Goal: Task Accomplishment & Management: Complete application form

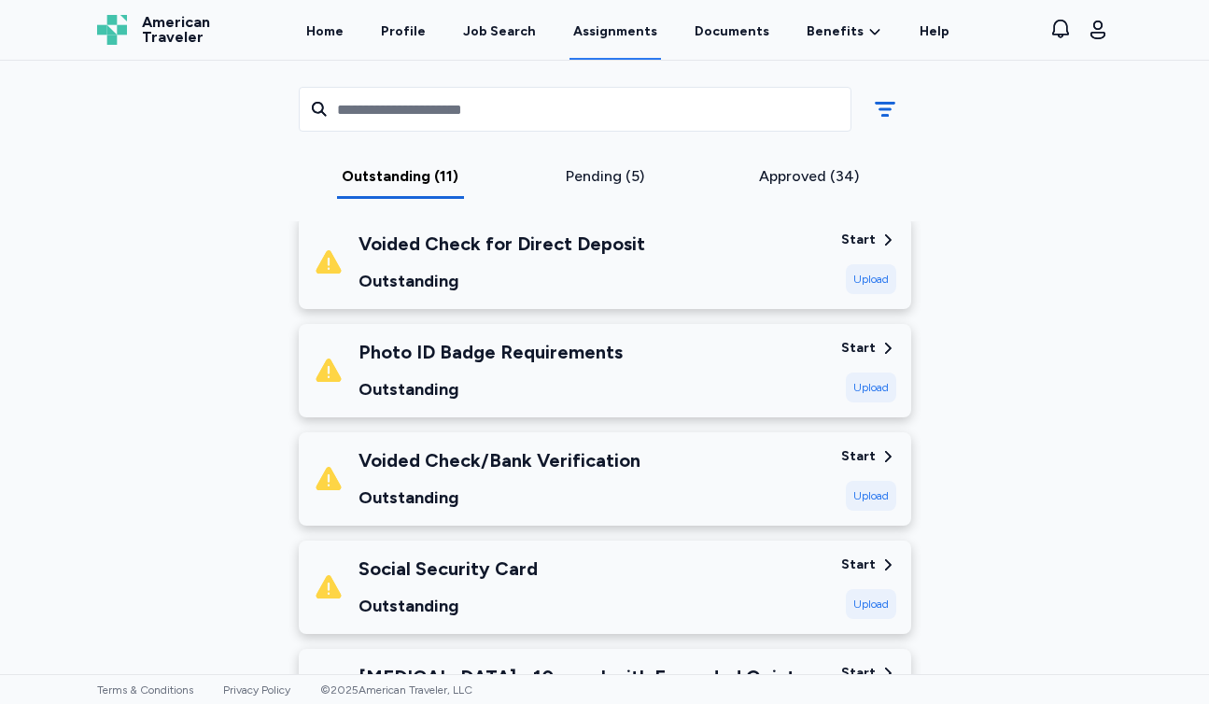
scroll to position [946, 0]
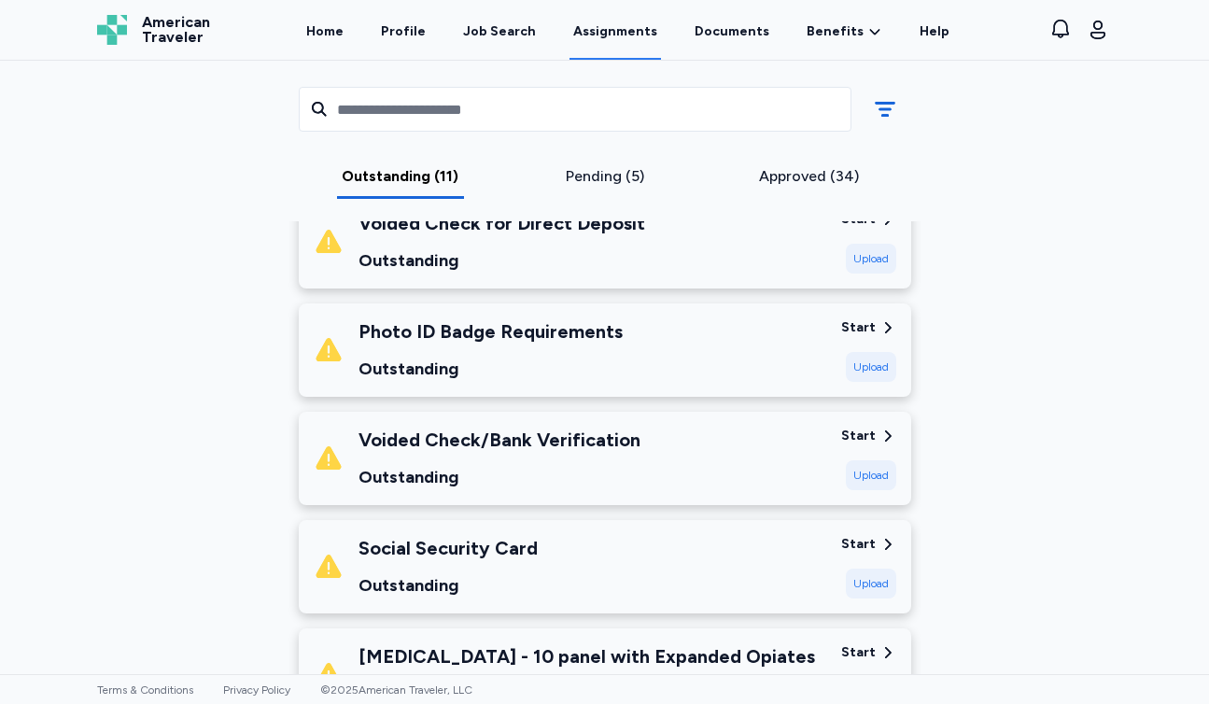
click at [877, 369] on div "Upload" at bounding box center [871, 367] width 50 height 30
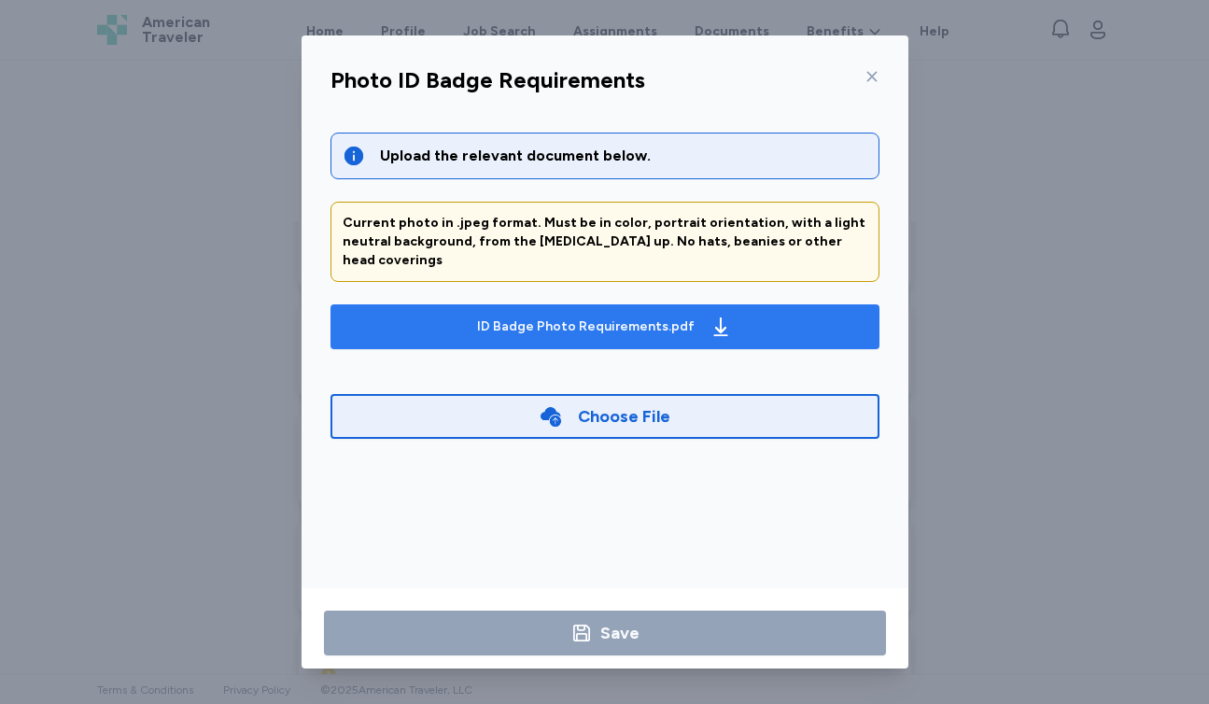
click at [466, 314] on span "ID Badge Photo Requirements.pdf" at bounding box center [604, 327] width 519 height 30
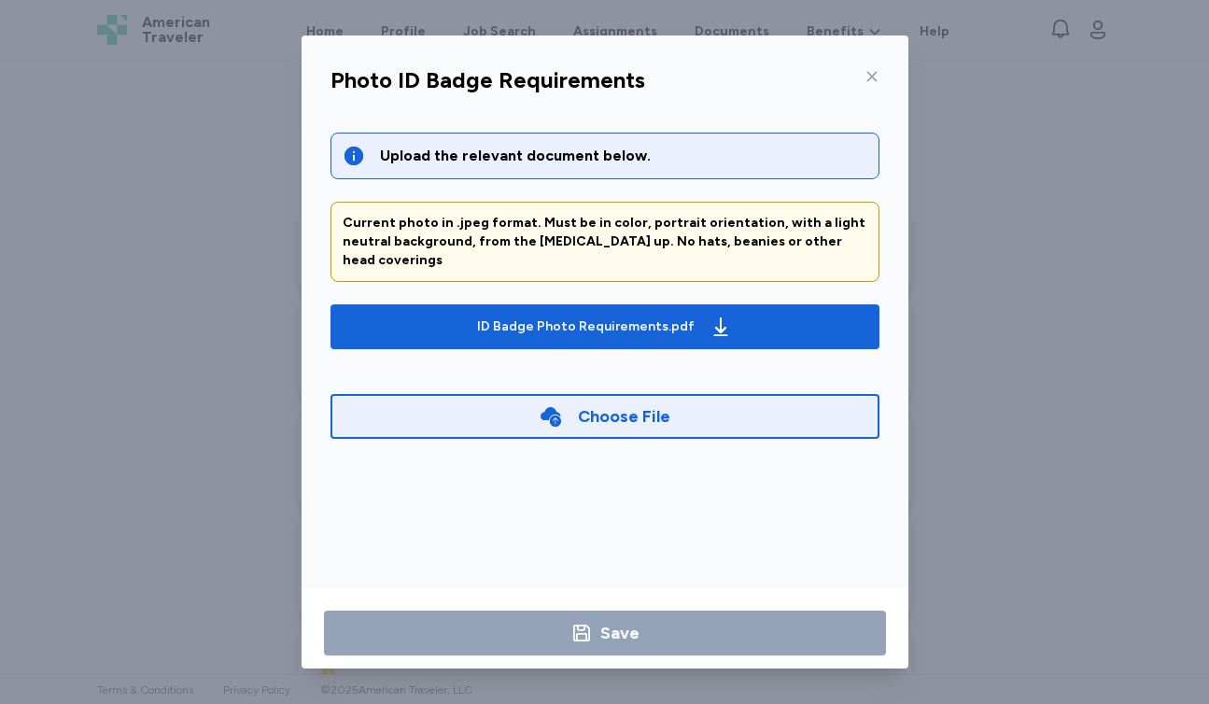
click at [421, 394] on div "Choose File" at bounding box center [604, 416] width 549 height 45
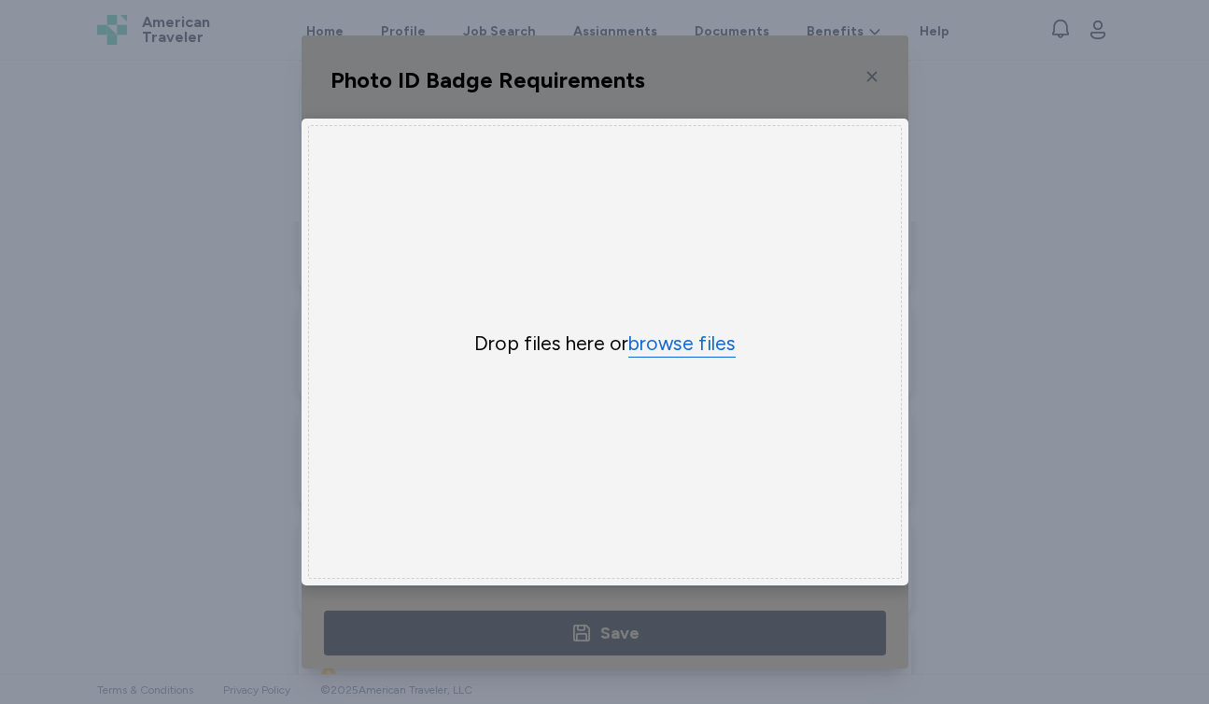
click at [711, 343] on button "browse files" at bounding box center [681, 343] width 107 height 27
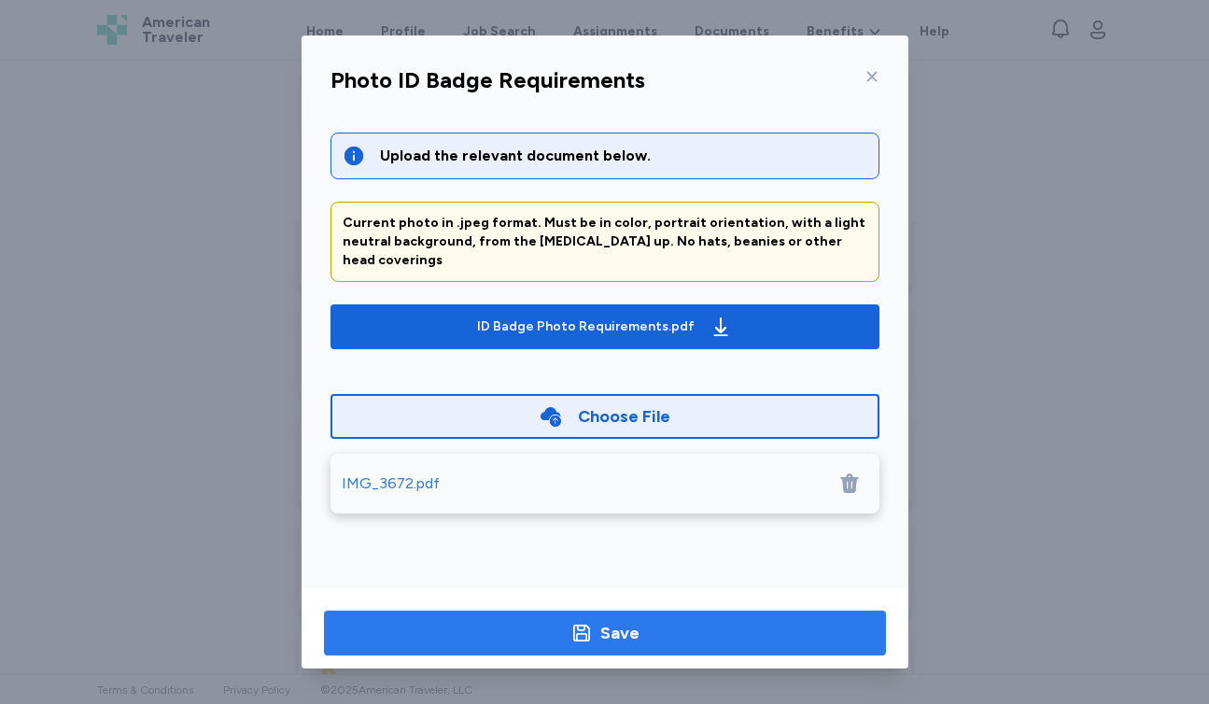
click at [641, 635] on span "Save" at bounding box center [605, 633] width 532 height 26
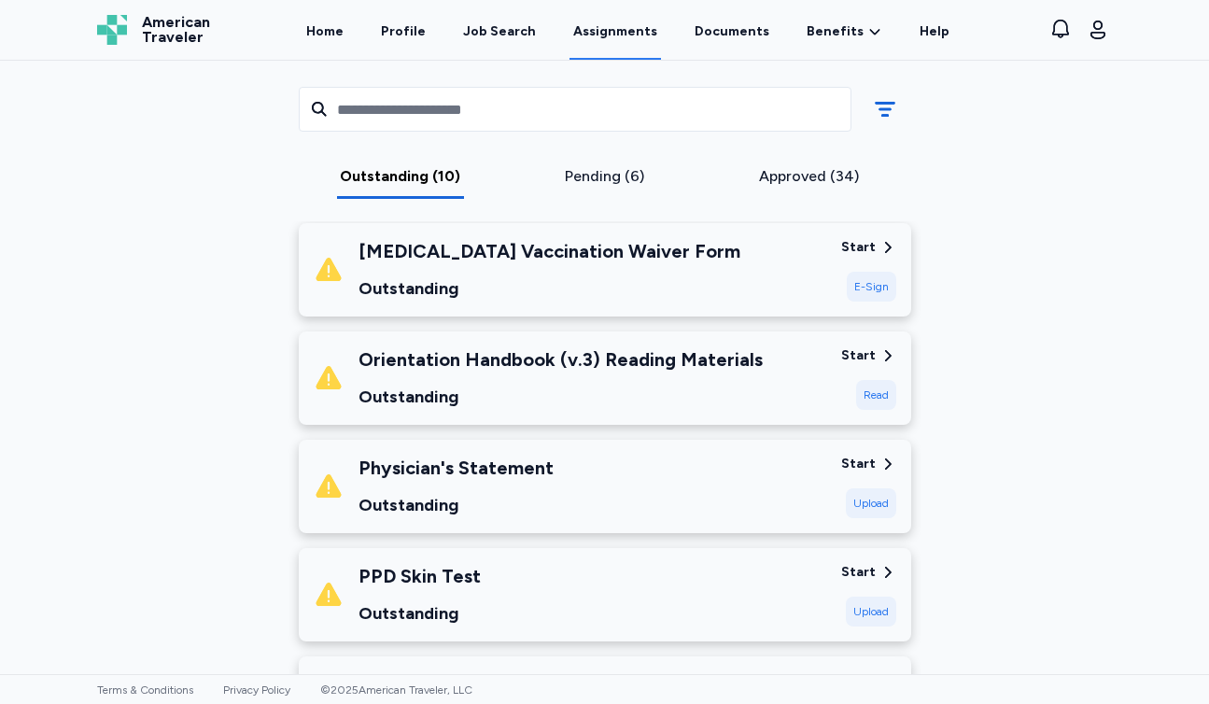
scroll to position [275, 0]
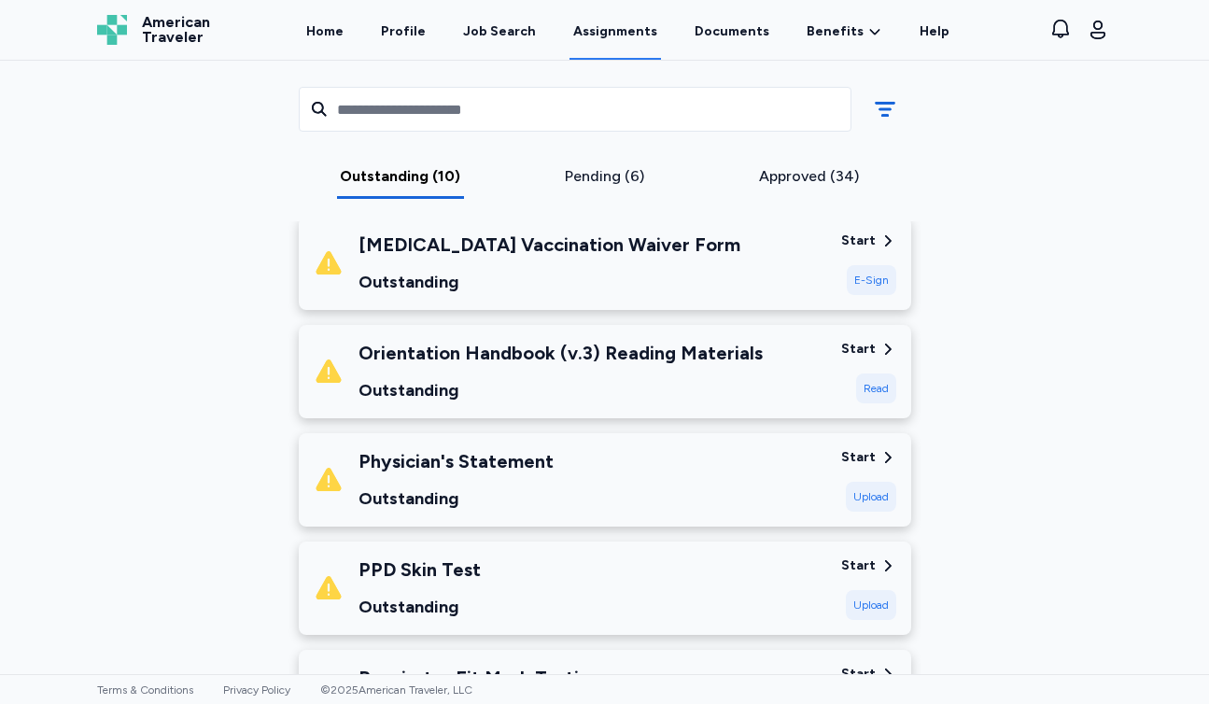
click at [569, 394] on div "Outstanding" at bounding box center [560, 390] width 404 height 26
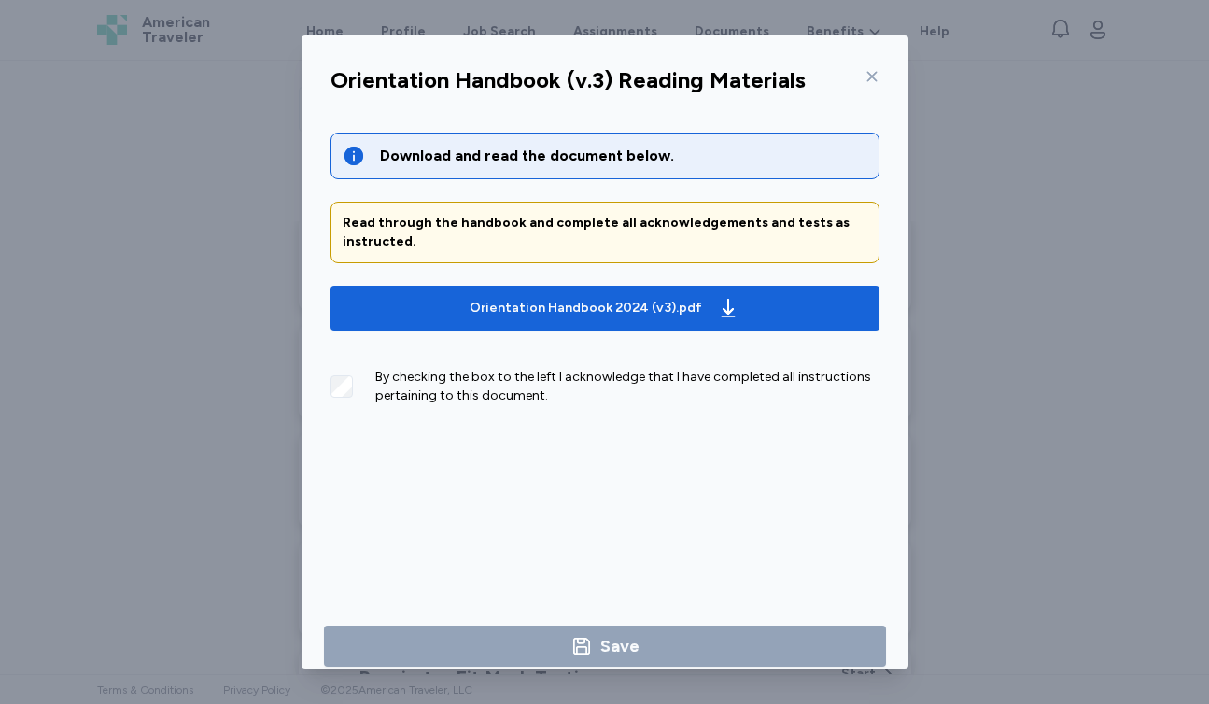
click at [365, 396] on div "By checking the box to the left I acknowledge that I have completed all instruc…" at bounding box center [604, 379] width 549 height 52
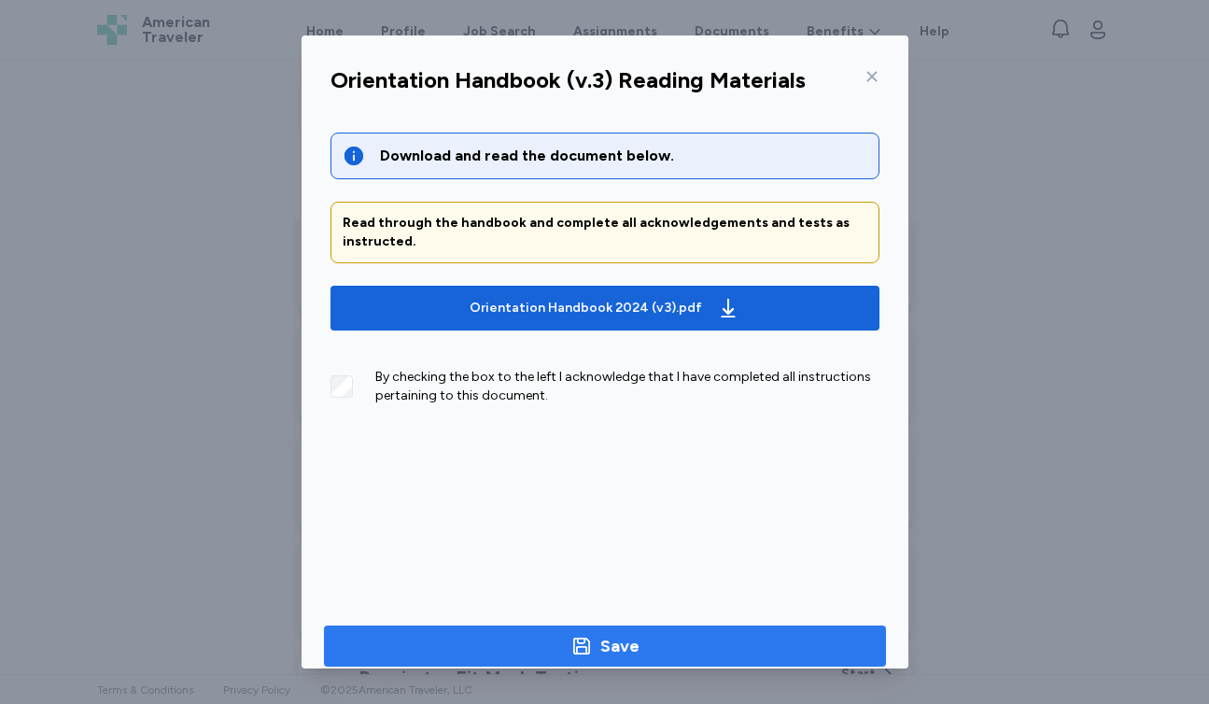
click at [555, 640] on span "Save" at bounding box center [605, 646] width 532 height 26
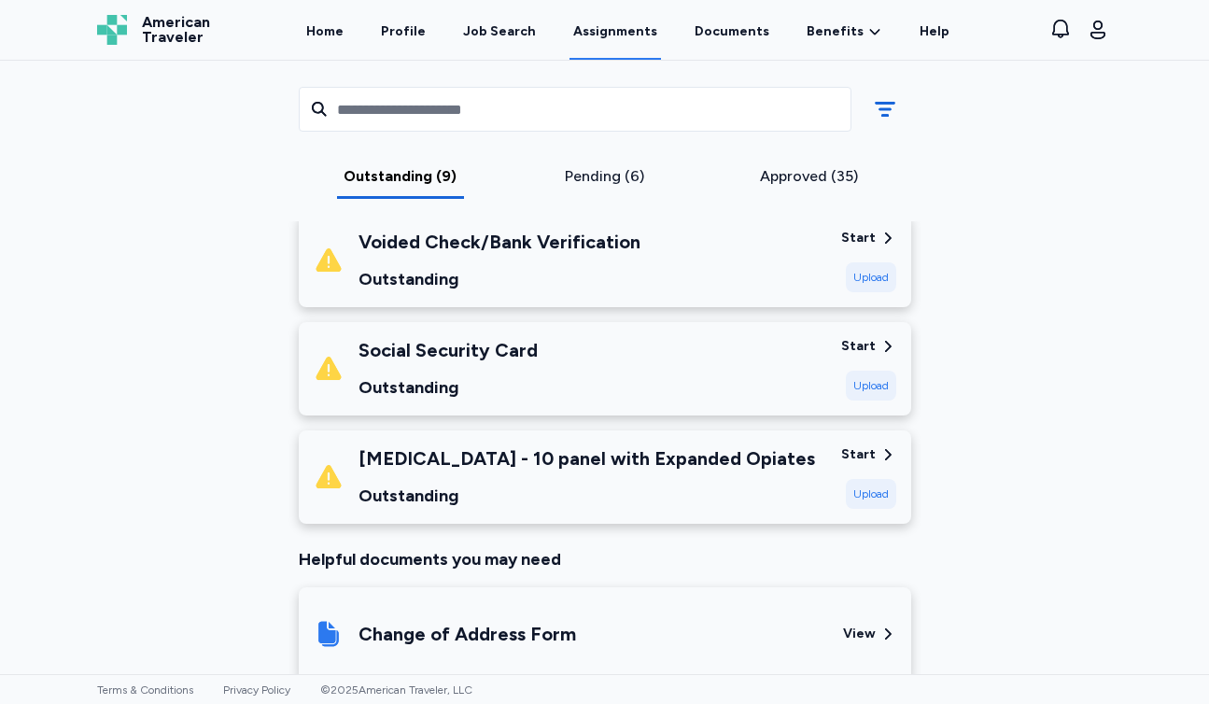
scroll to position [908, 0]
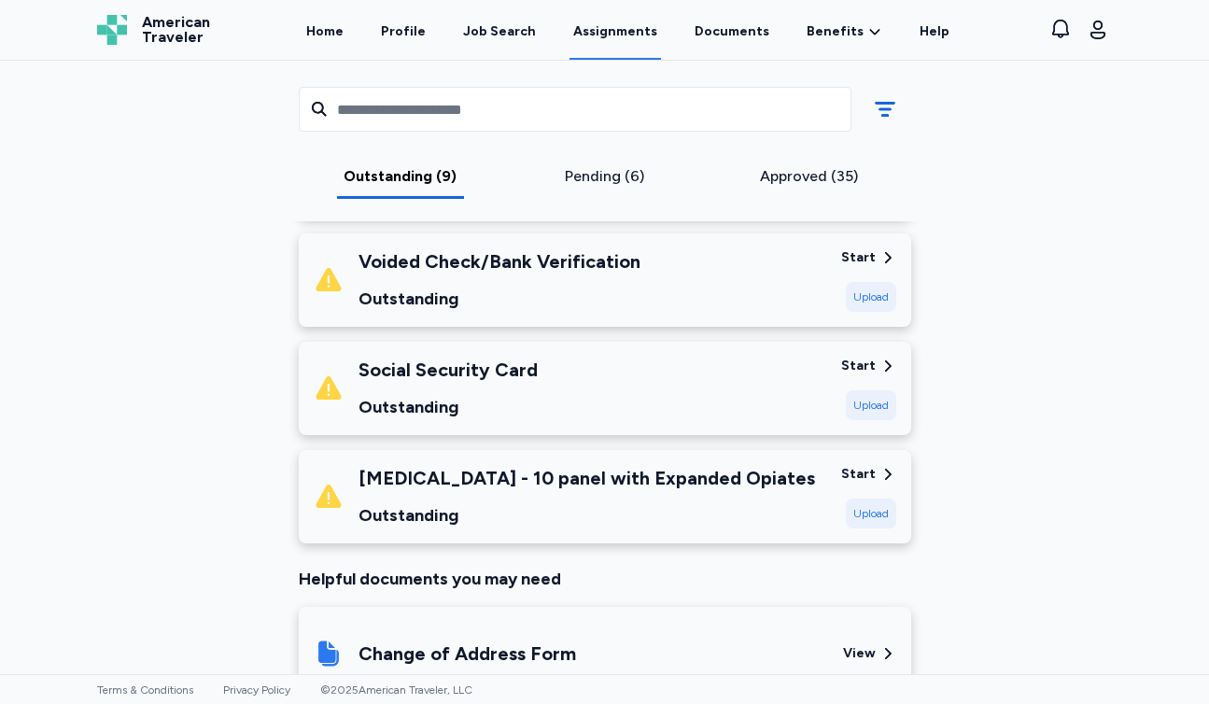
click at [514, 515] on div "Outstanding" at bounding box center [586, 515] width 456 height 26
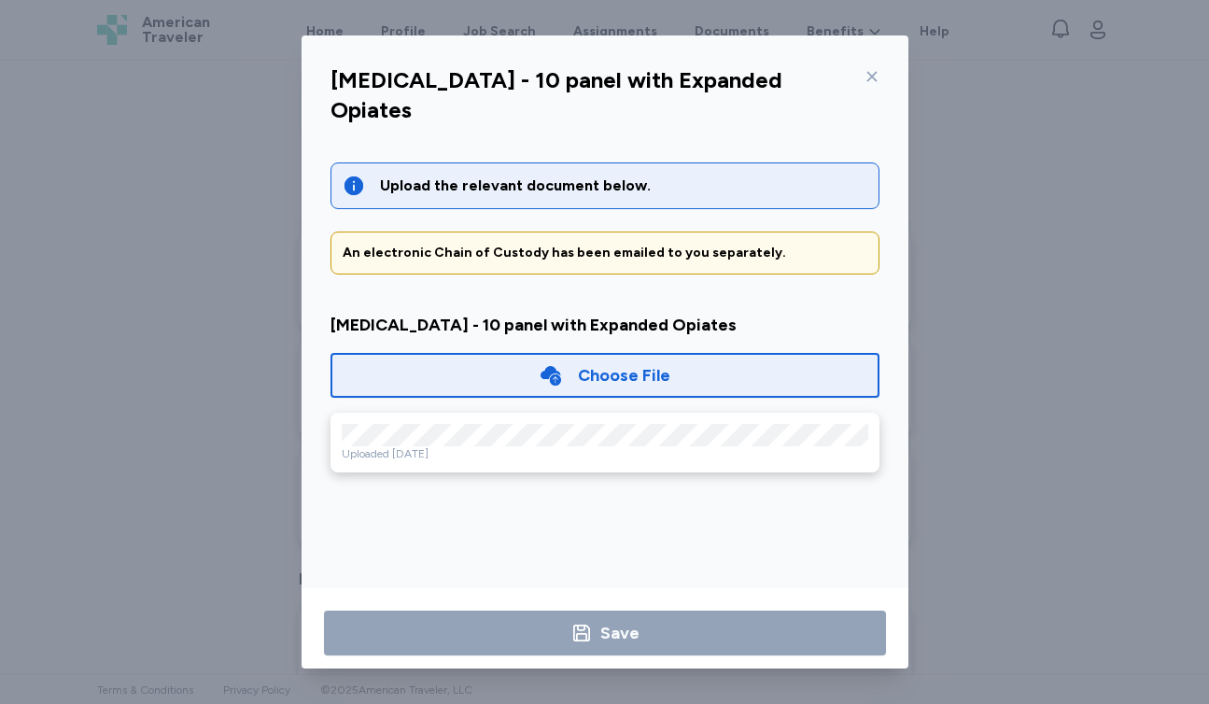
click at [502, 491] on div "Upload the relevant document below. An electronic Chain of Custody has been ema…" at bounding box center [604, 366] width 579 height 452
click at [871, 81] on icon at bounding box center [871, 76] width 15 height 15
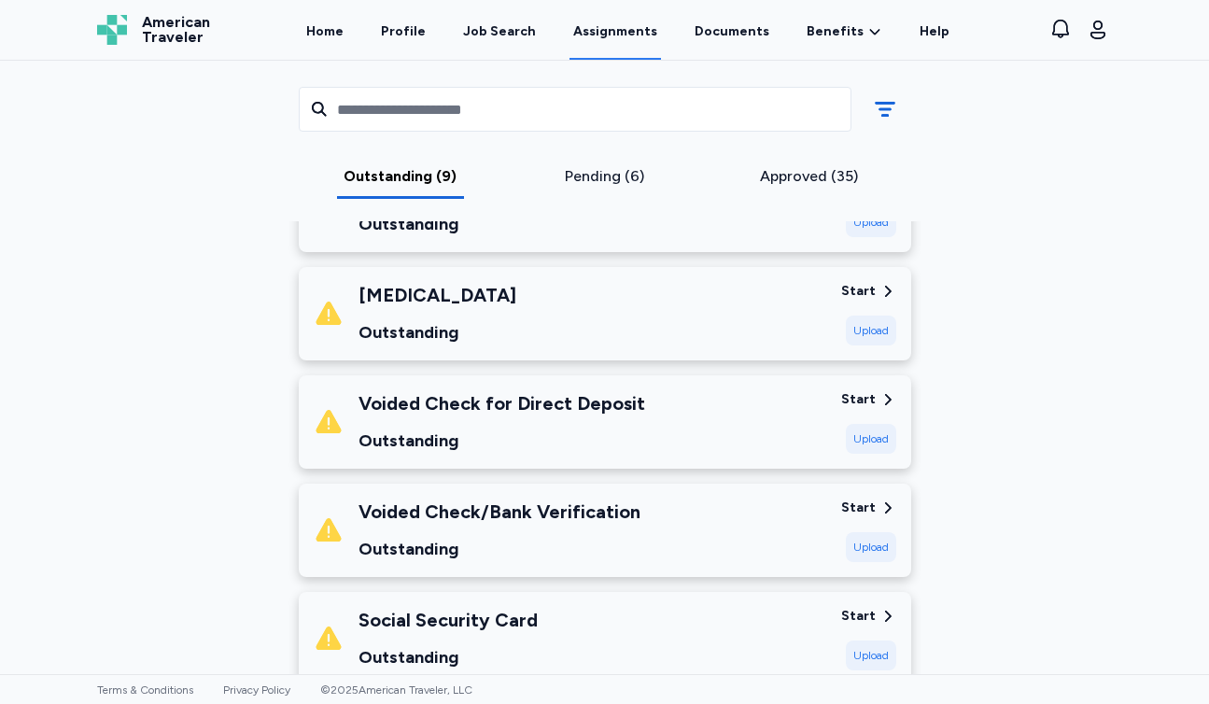
scroll to position [679, 0]
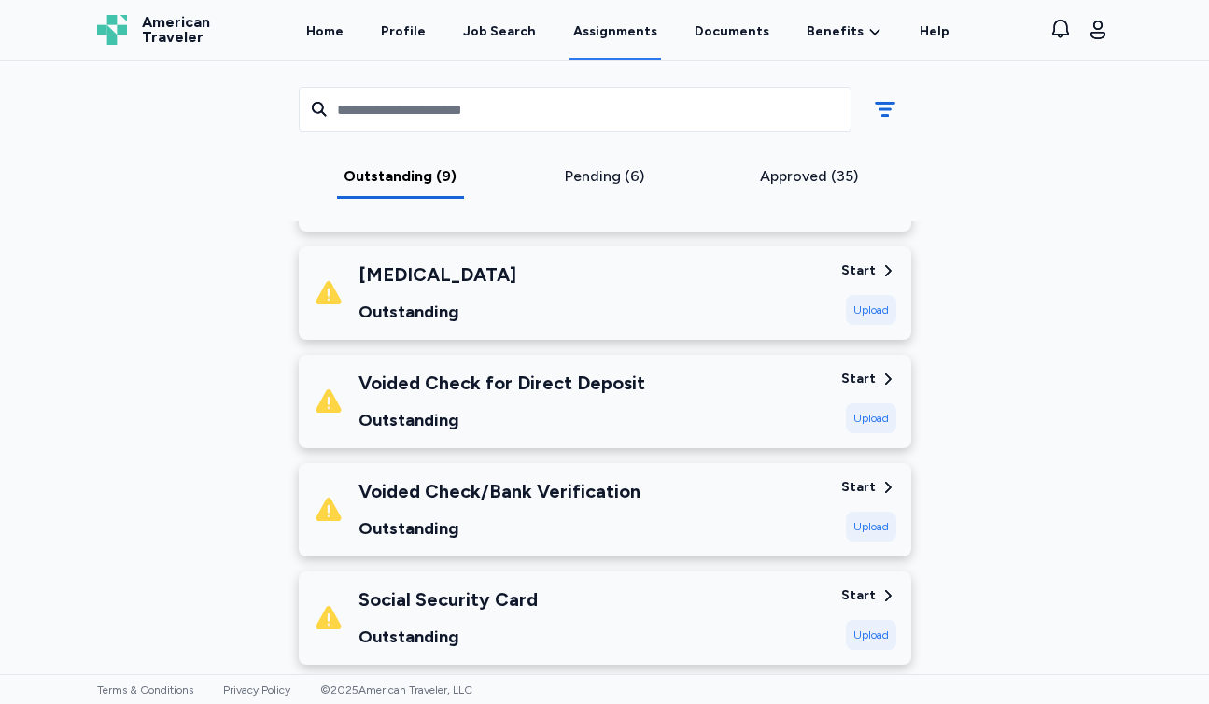
click at [869, 414] on div "Upload" at bounding box center [871, 418] width 50 height 30
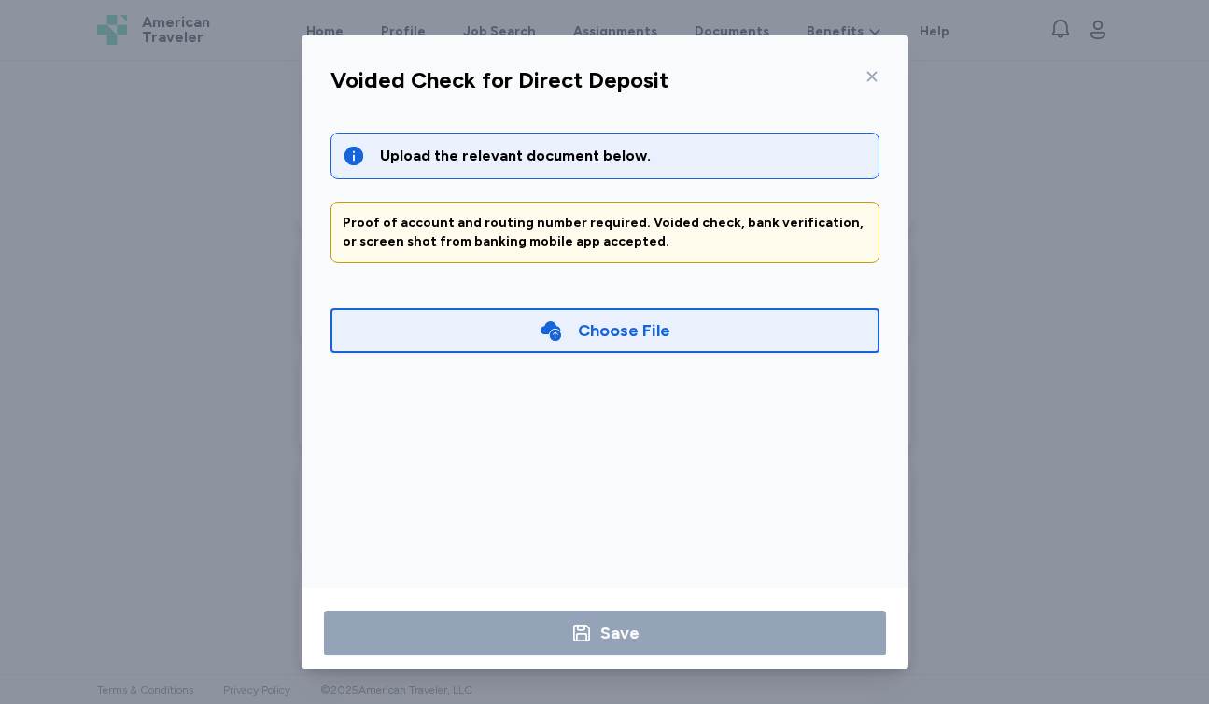
click at [643, 321] on div "Choose File" at bounding box center [624, 330] width 92 height 26
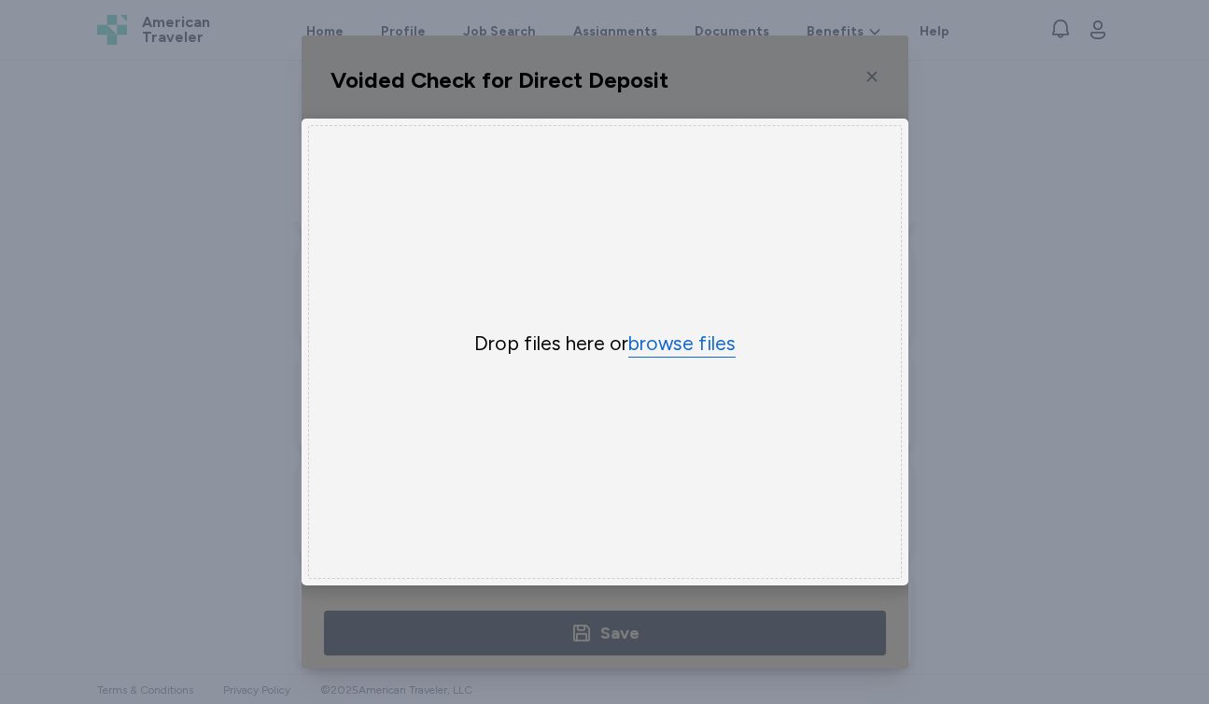
click at [706, 346] on button "browse files" at bounding box center [681, 343] width 107 height 27
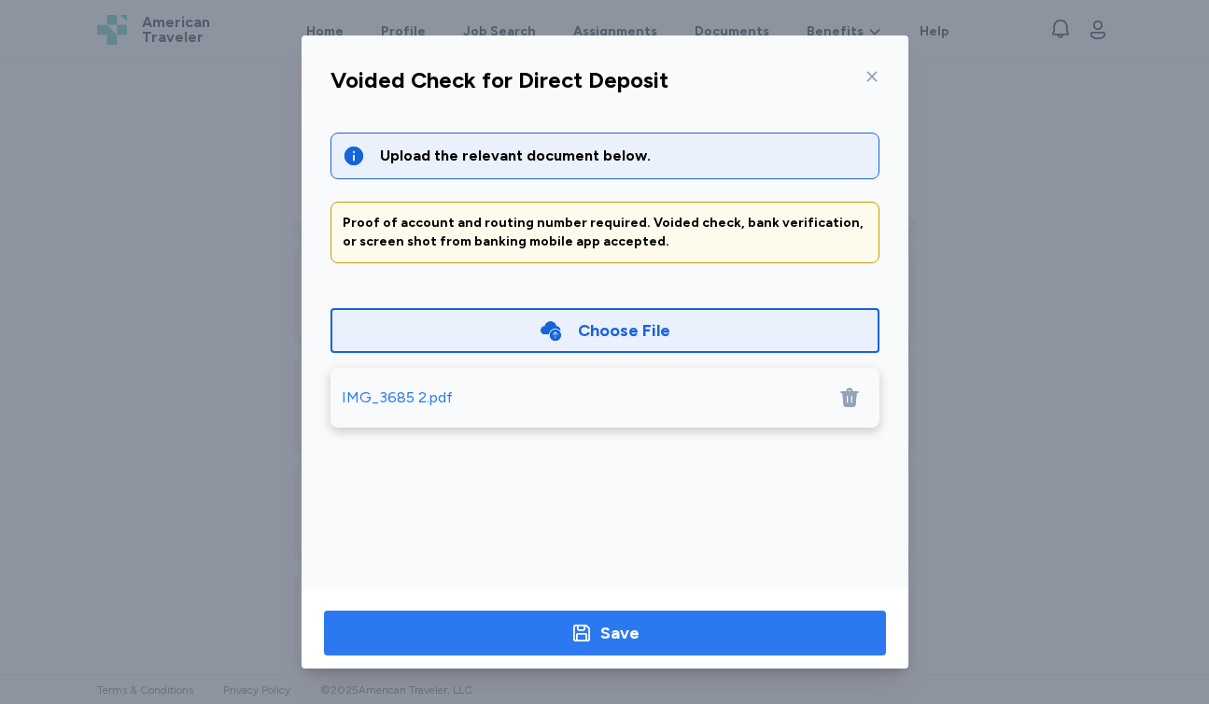
click at [616, 629] on div "Save" at bounding box center [619, 633] width 39 height 26
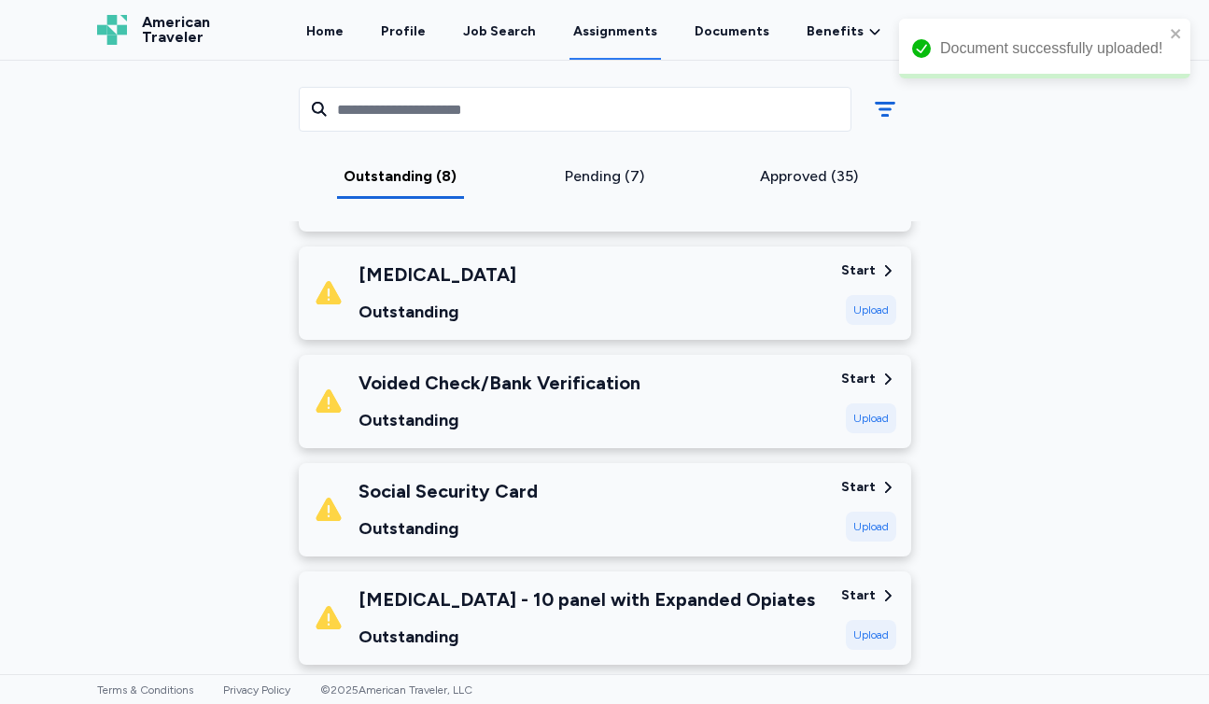
click at [871, 416] on div "Upload" at bounding box center [871, 418] width 50 height 30
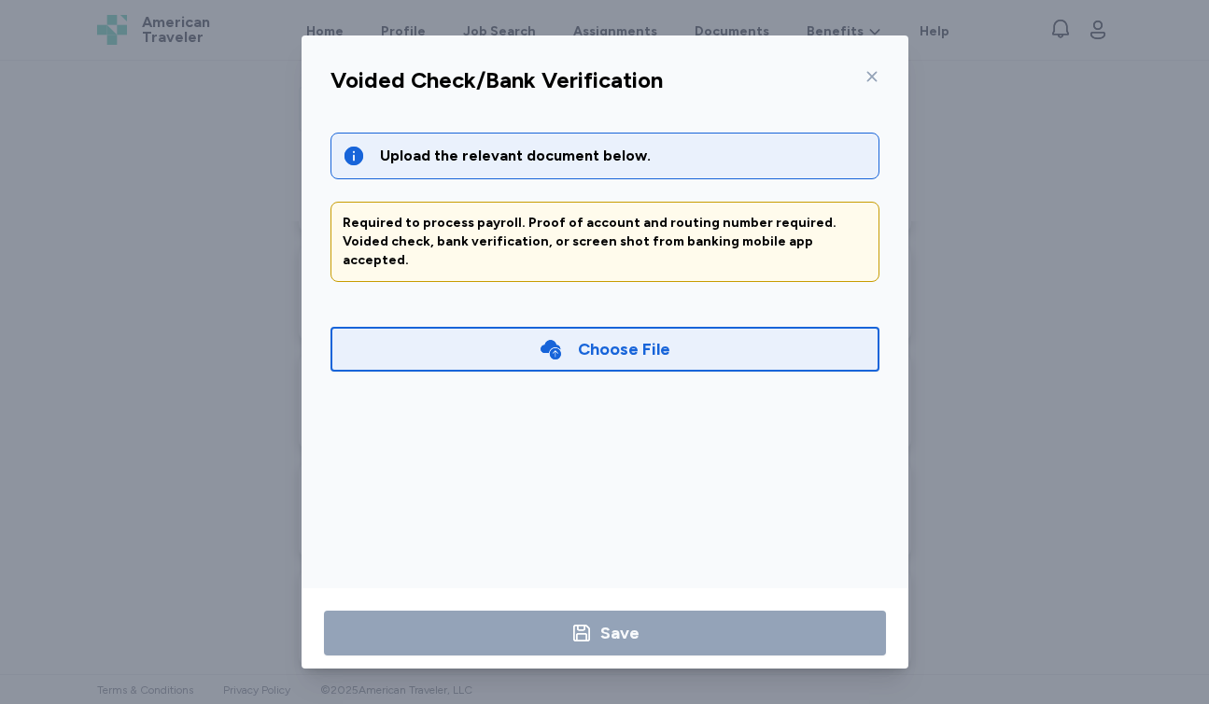
click at [678, 327] on div "Choose File" at bounding box center [604, 349] width 549 height 45
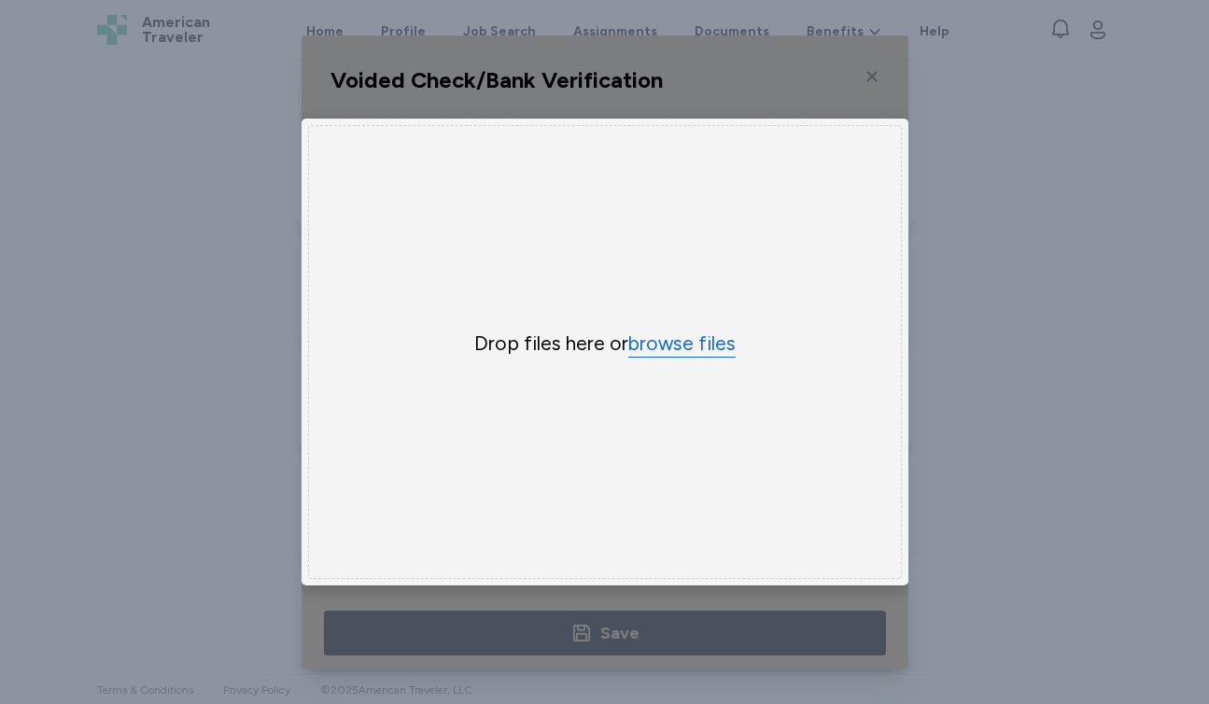
click at [678, 349] on button "browse files" at bounding box center [681, 343] width 107 height 27
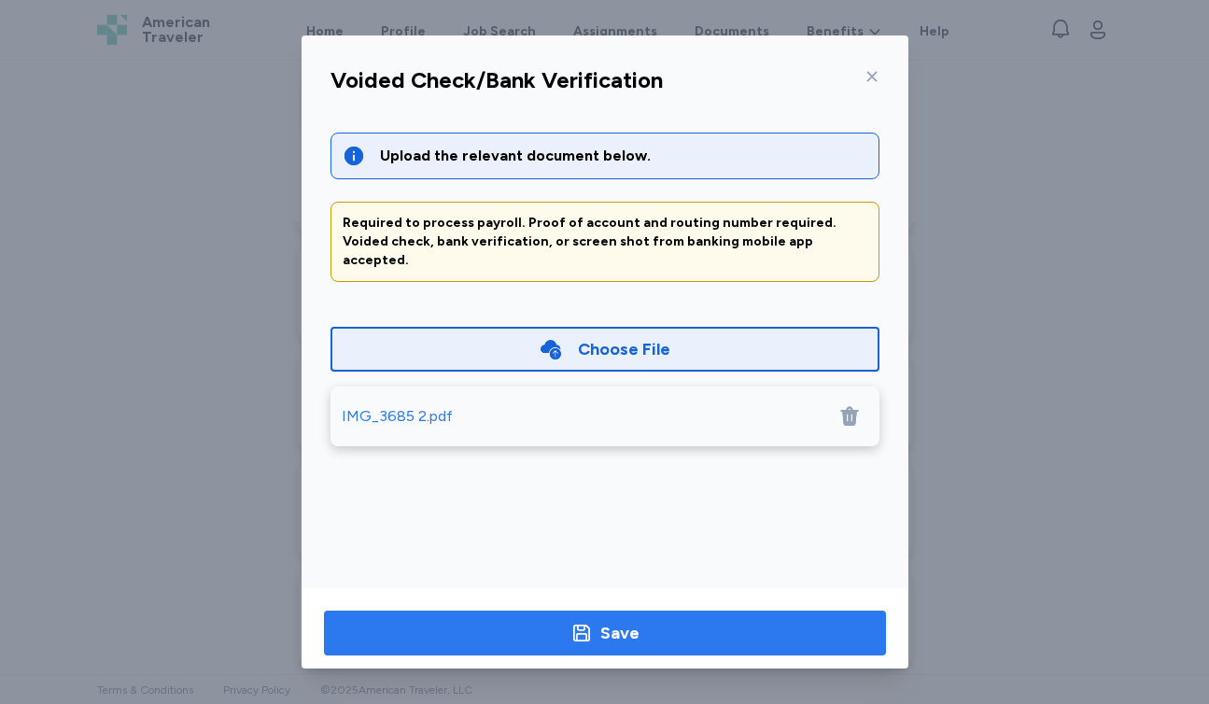
click at [754, 635] on span "Save" at bounding box center [605, 633] width 532 height 26
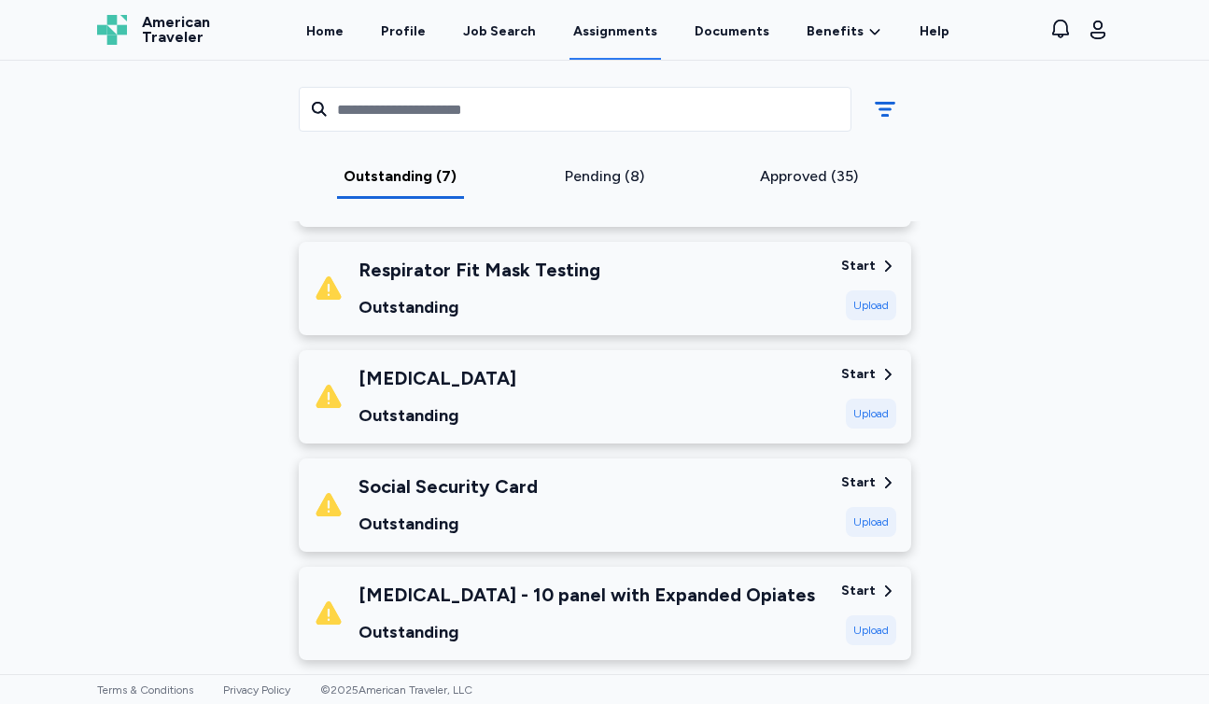
scroll to position [592, 0]
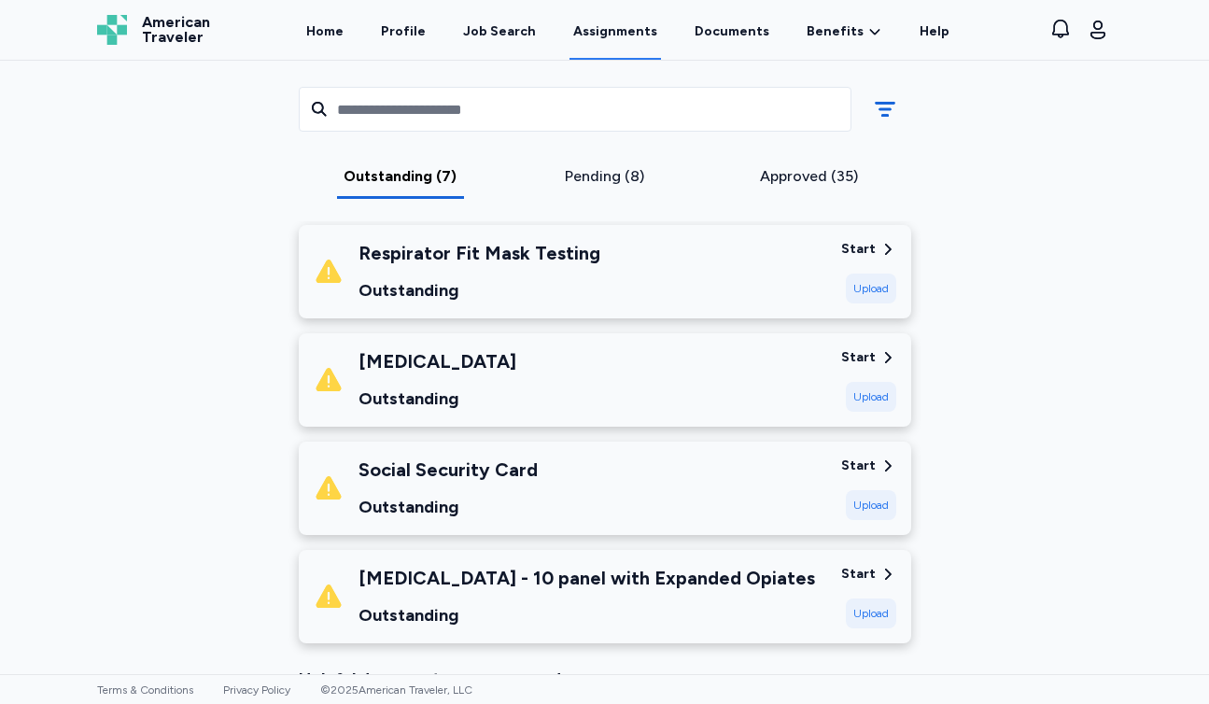
click at [865, 400] on div "Upload" at bounding box center [871, 397] width 50 height 30
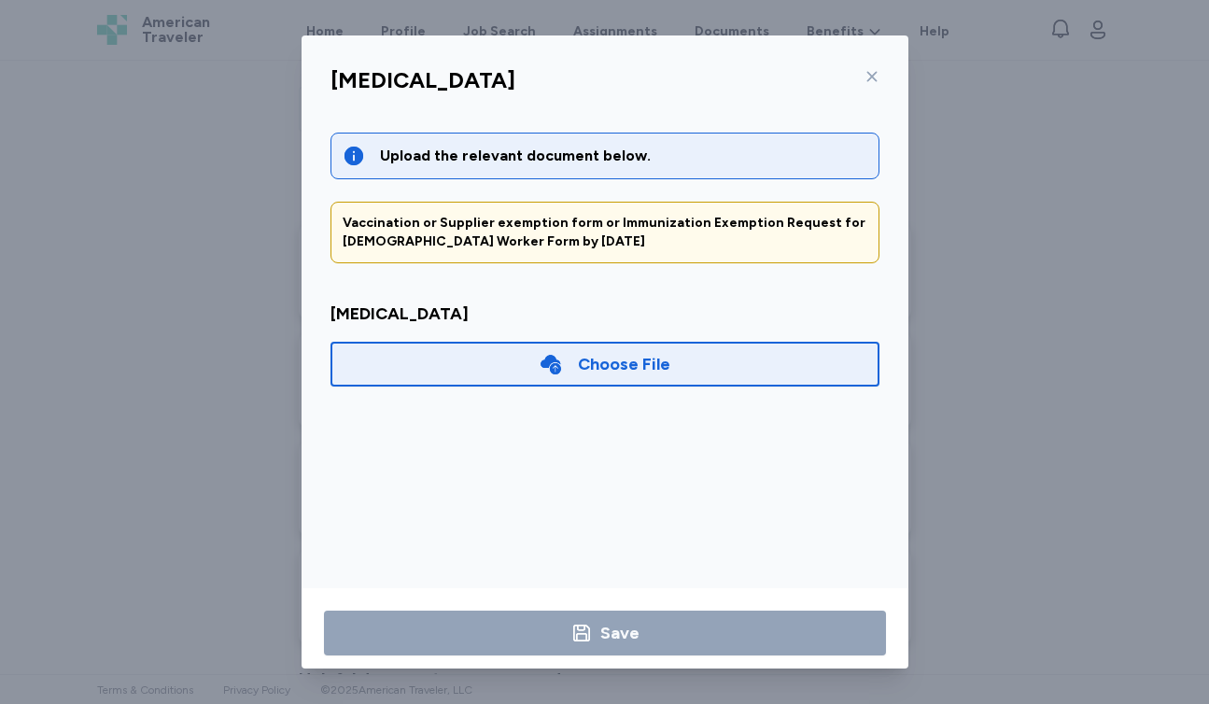
click at [703, 367] on div "Choose File" at bounding box center [604, 364] width 549 height 45
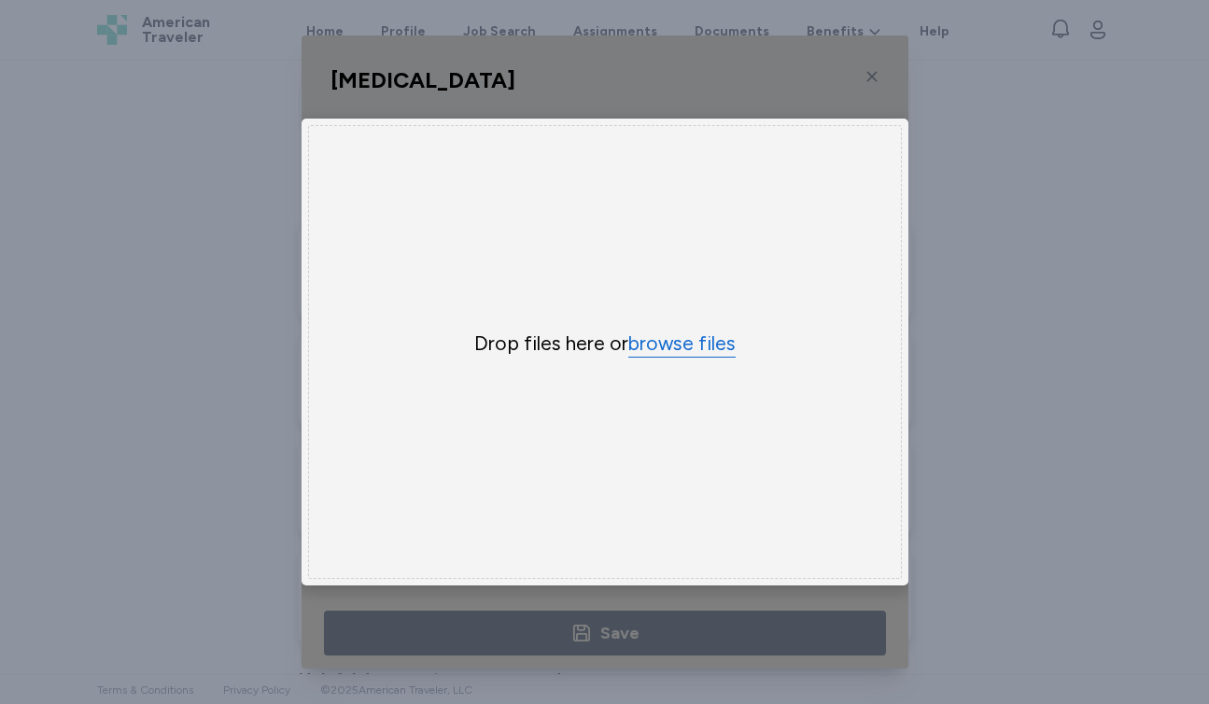
click at [688, 344] on button "browse files" at bounding box center [681, 343] width 107 height 27
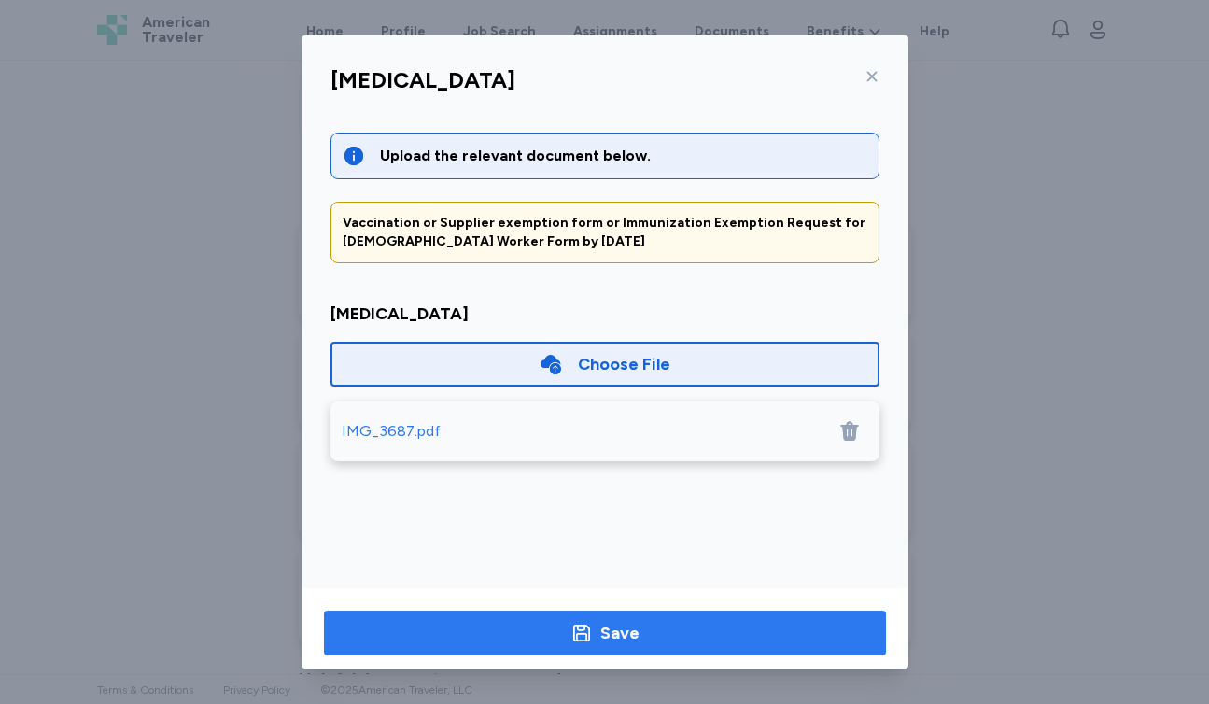
click at [713, 644] on span "Save" at bounding box center [605, 633] width 532 height 26
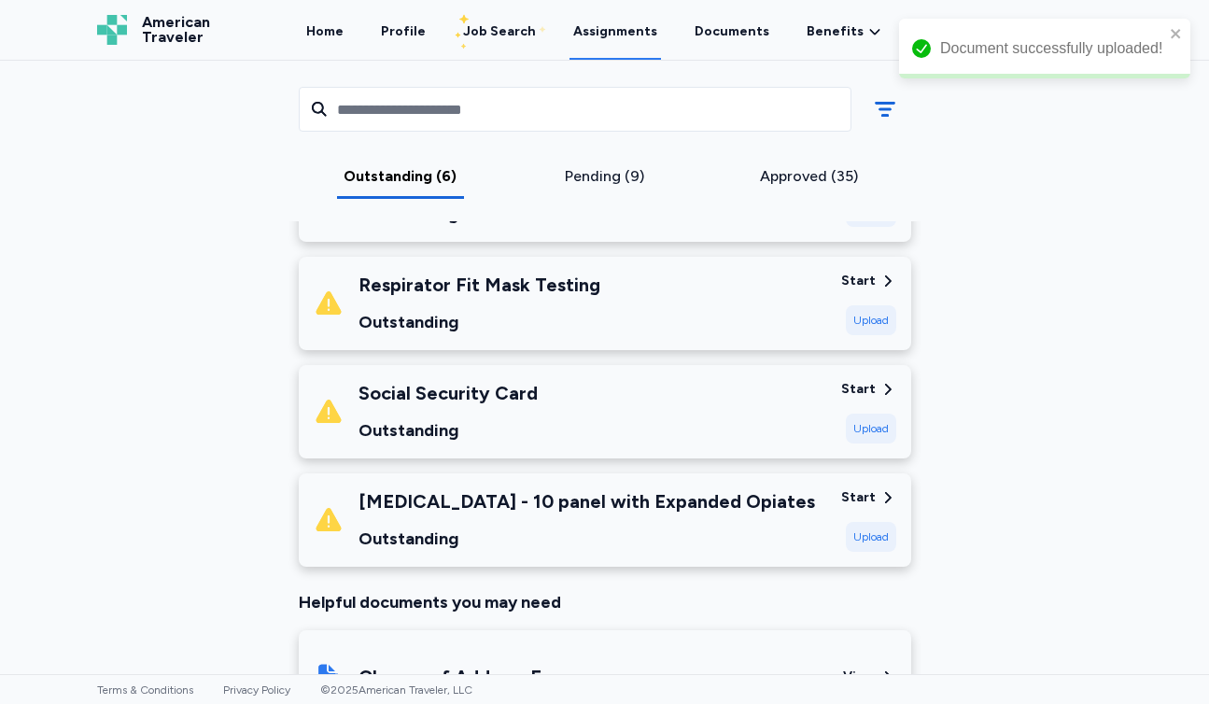
scroll to position [559, 0]
click at [872, 438] on div "Upload" at bounding box center [871, 429] width 50 height 30
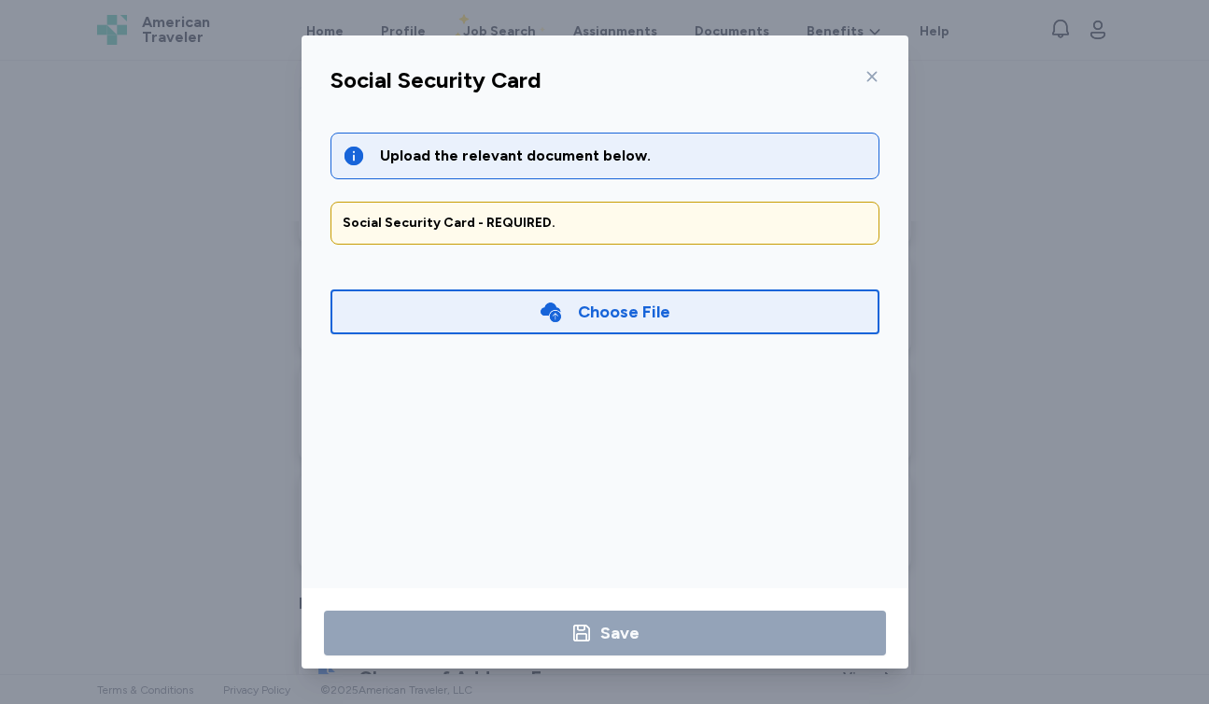
click at [624, 310] on div "Choose File" at bounding box center [624, 312] width 92 height 26
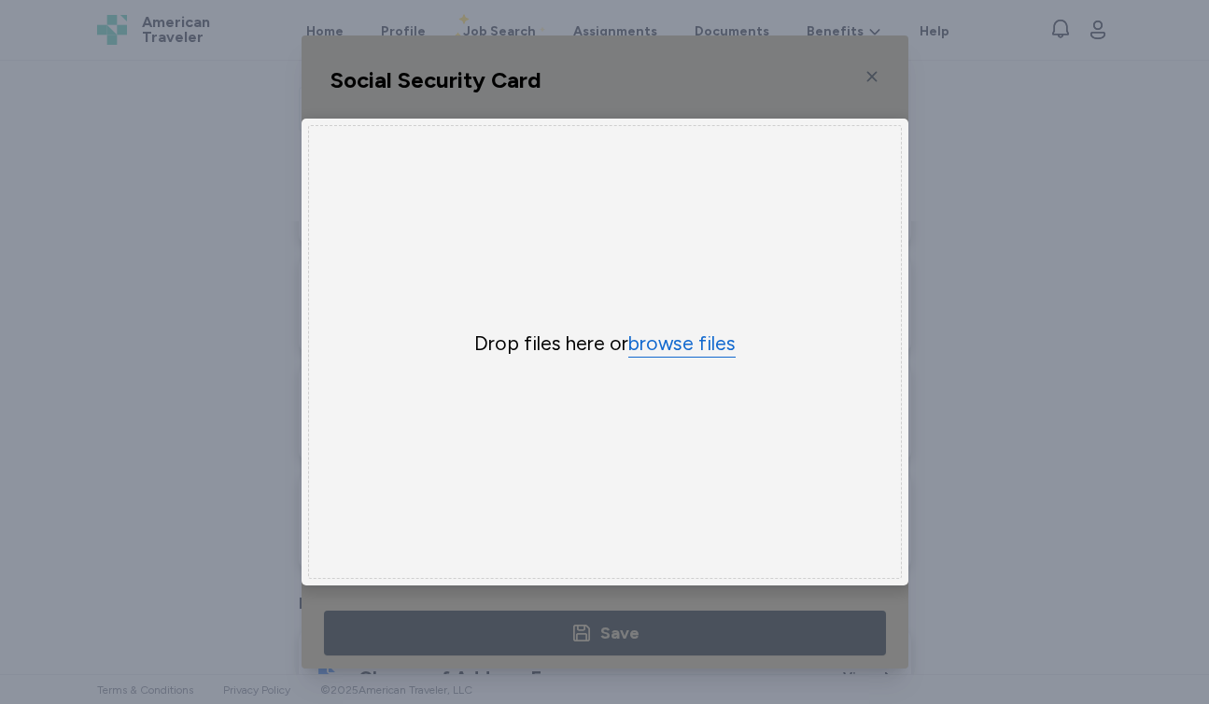
click at [683, 343] on button "browse files" at bounding box center [681, 343] width 107 height 27
click at [690, 332] on button "browse files" at bounding box center [681, 343] width 107 height 27
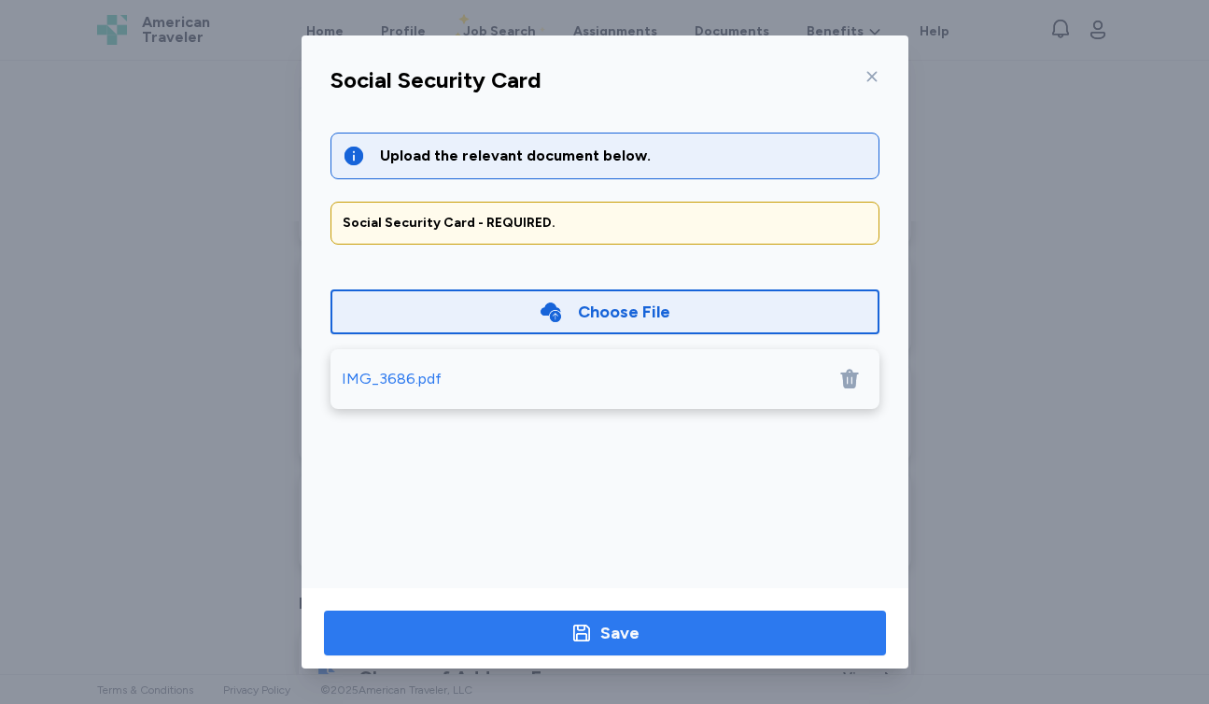
click at [772, 626] on span "Save" at bounding box center [605, 633] width 532 height 26
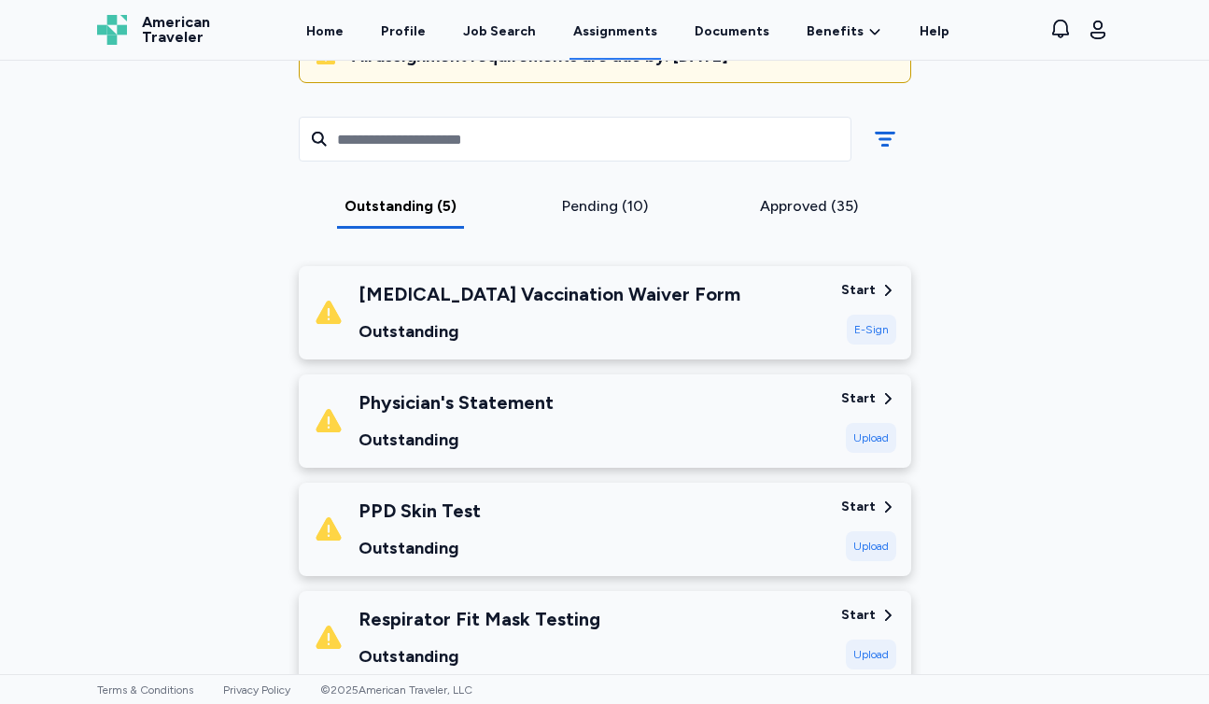
scroll to position [216, 0]
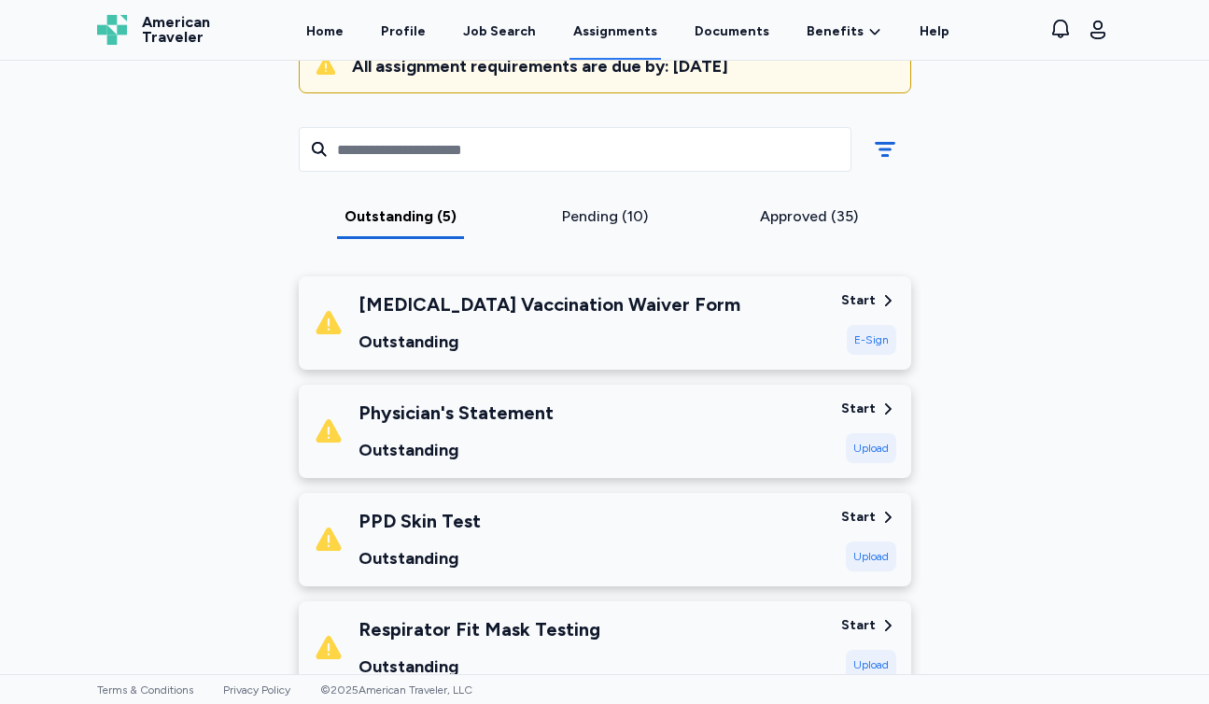
click at [596, 356] on div "[MEDICAL_DATA] Vaccination Waiver Form Outstanding Start E-Sign" at bounding box center [605, 322] width 612 height 93
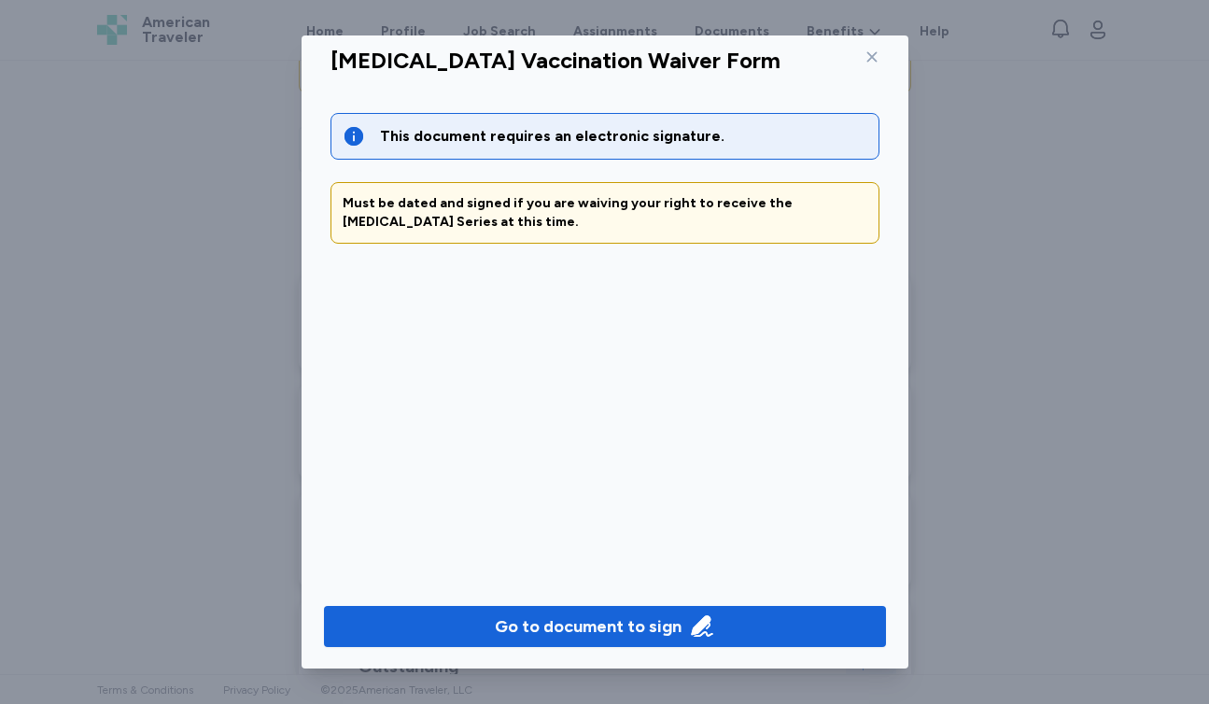
scroll to position [20, 0]
click at [873, 57] on icon at bounding box center [871, 56] width 15 height 15
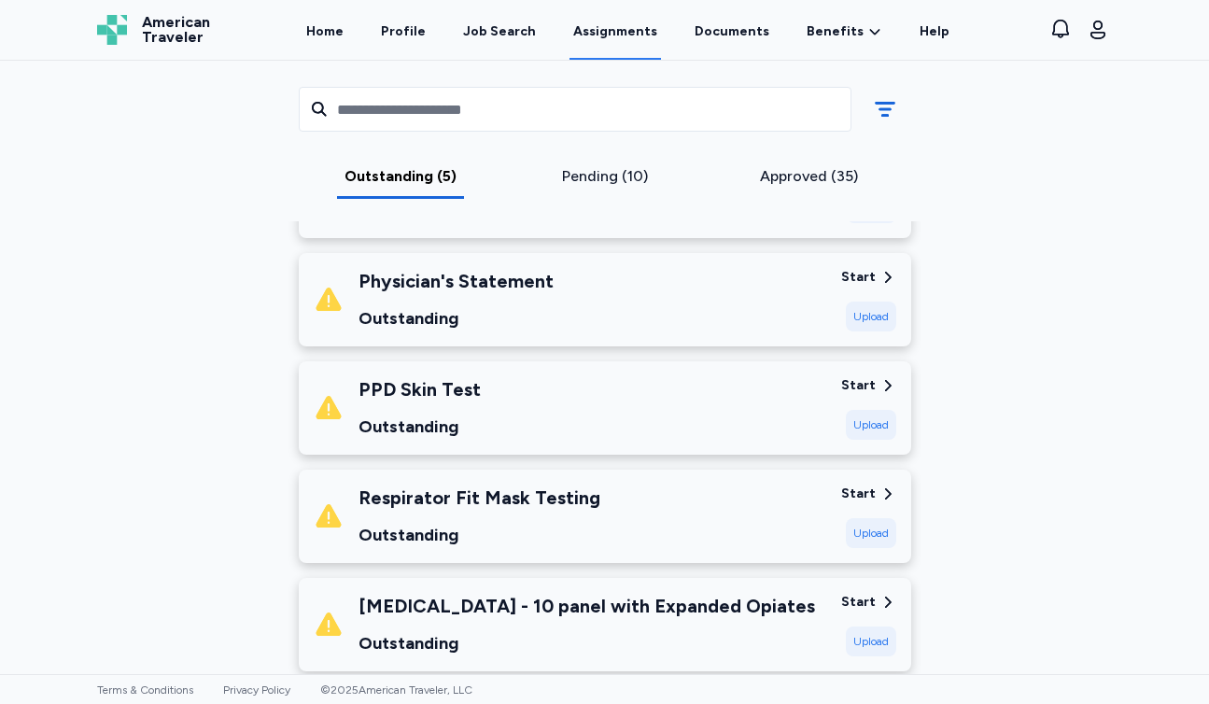
scroll to position [345, 0]
